Goal: Task Accomplishment & Management: Complete application form

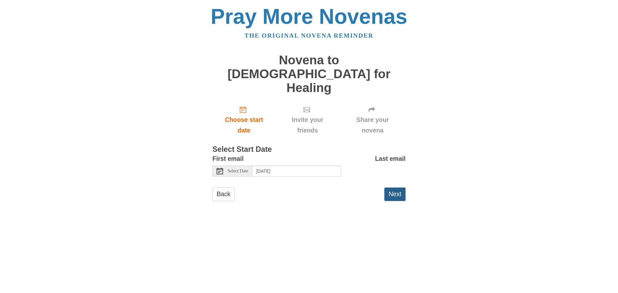
click at [393, 188] on button "Next" at bounding box center [394, 194] width 21 height 13
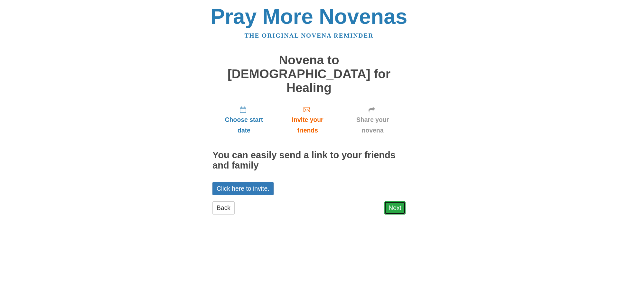
click at [401, 202] on link "Next" at bounding box center [394, 208] width 21 height 13
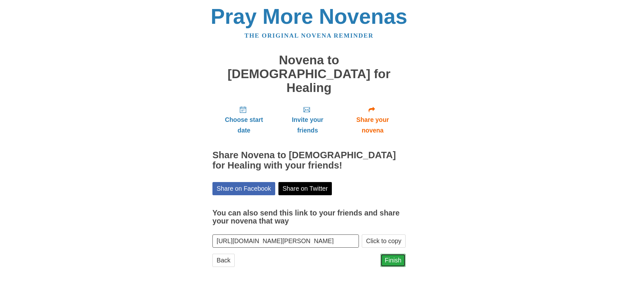
click at [391, 254] on link "Finish" at bounding box center [393, 260] width 25 height 13
